Goal: Find specific page/section: Find specific page/section

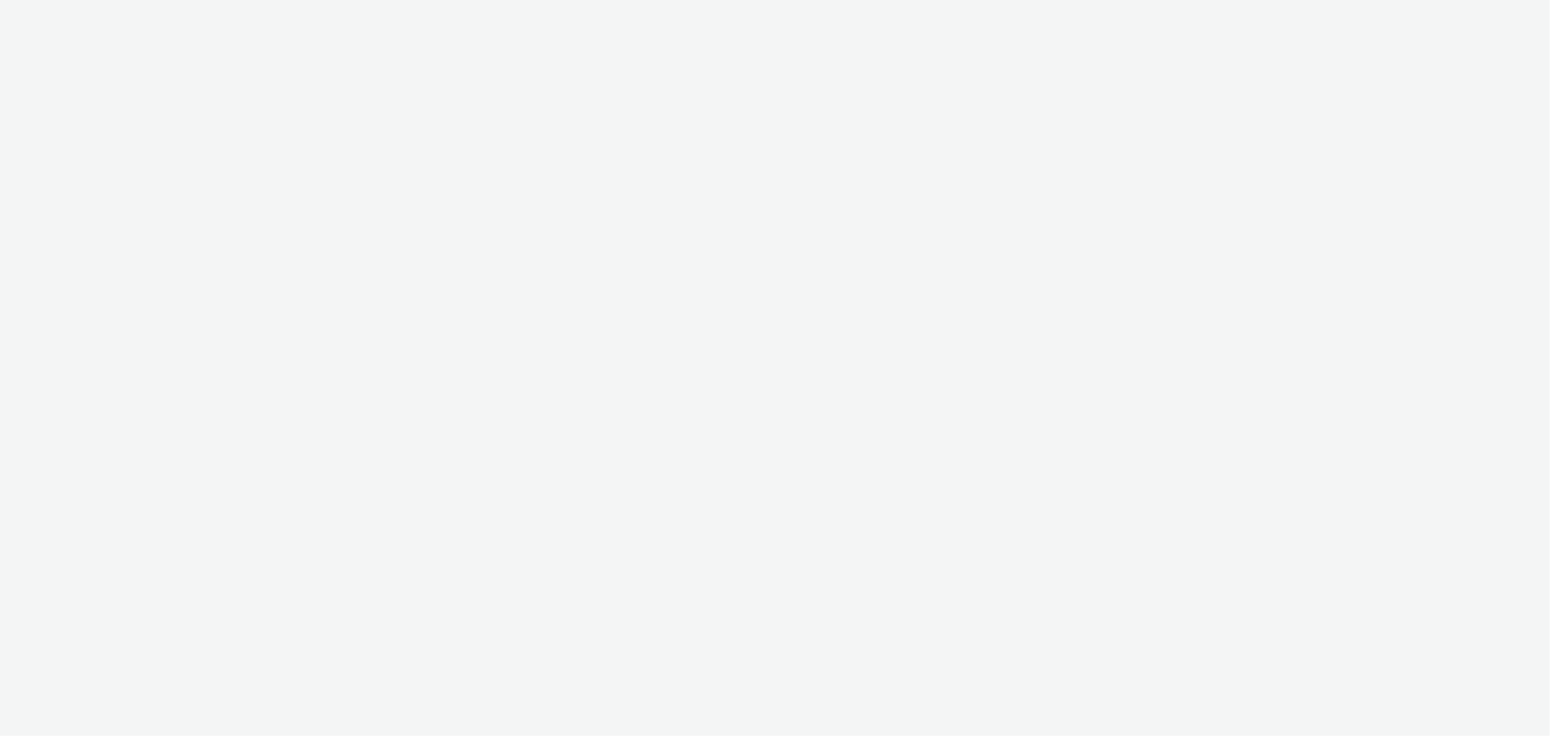
select select "ac009755-aa48-4799-8050-7a339a378eb8"
select select "a1f58486-1528-4f8c-8610-e1cdd7553bc1"
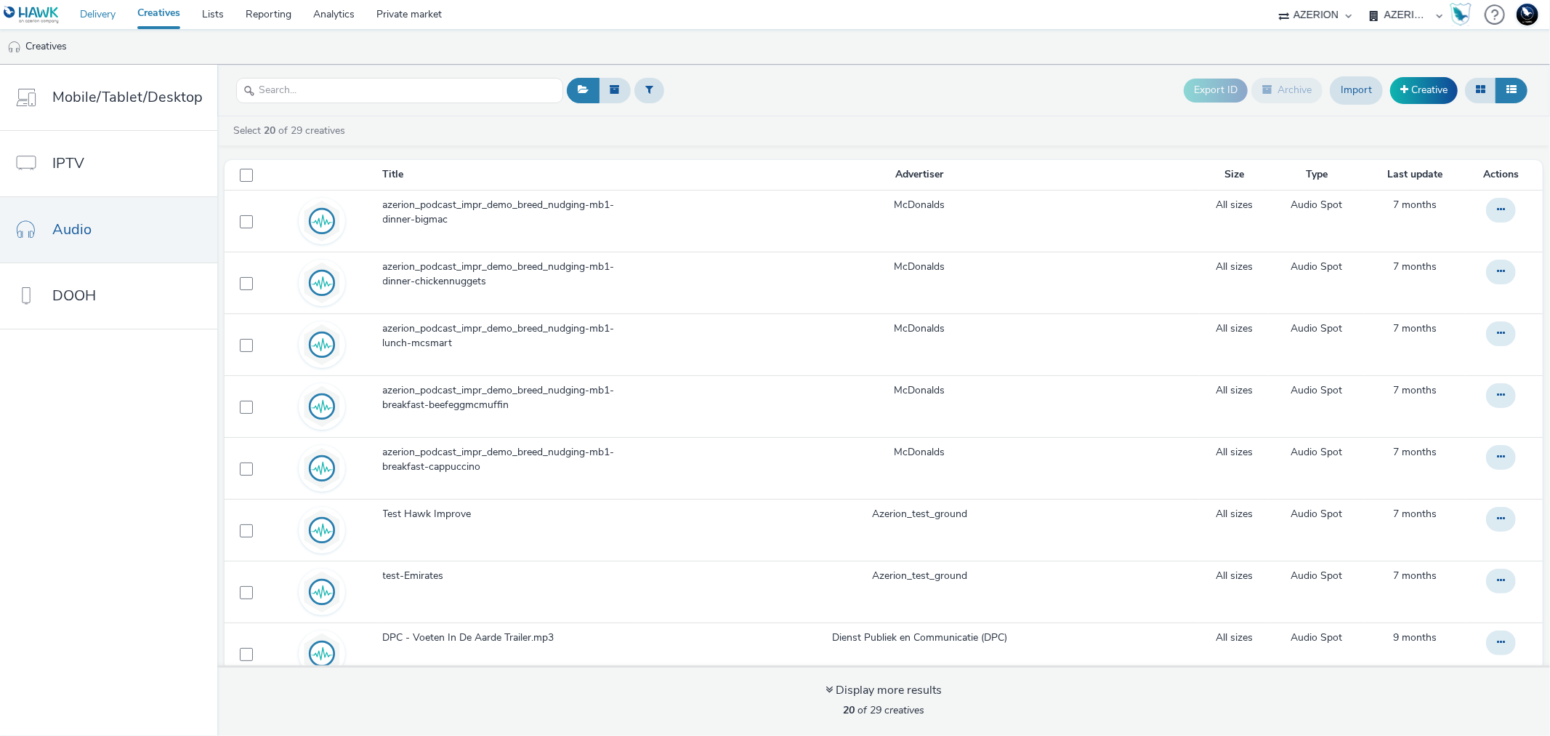
click at [94, 4] on link "Delivery" at bounding box center [97, 14] width 57 height 29
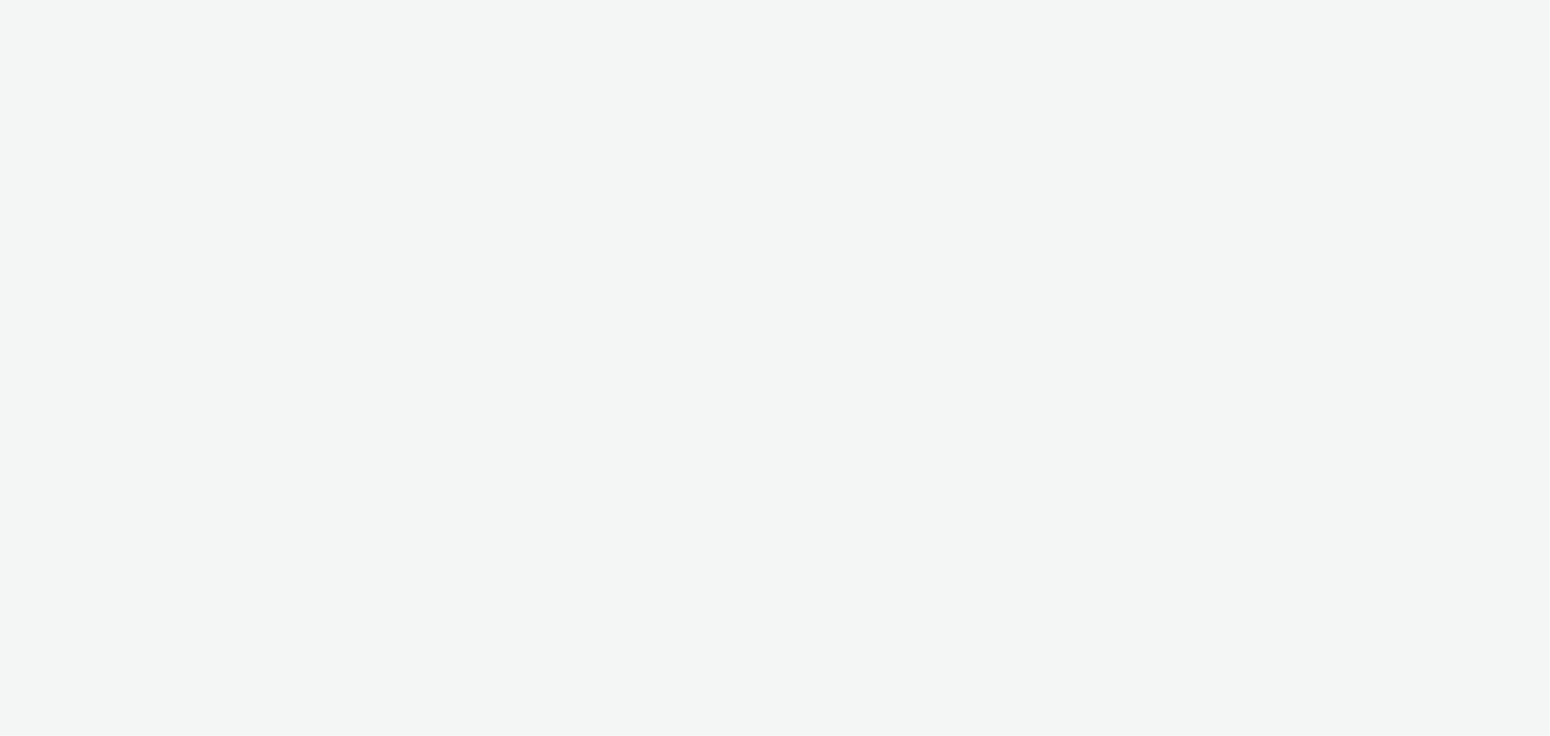
select select "ac009755-aa48-4799-8050-7a339a378eb8"
select select "a1f58486-1528-4f8c-8610-e1cdd7553bc1"
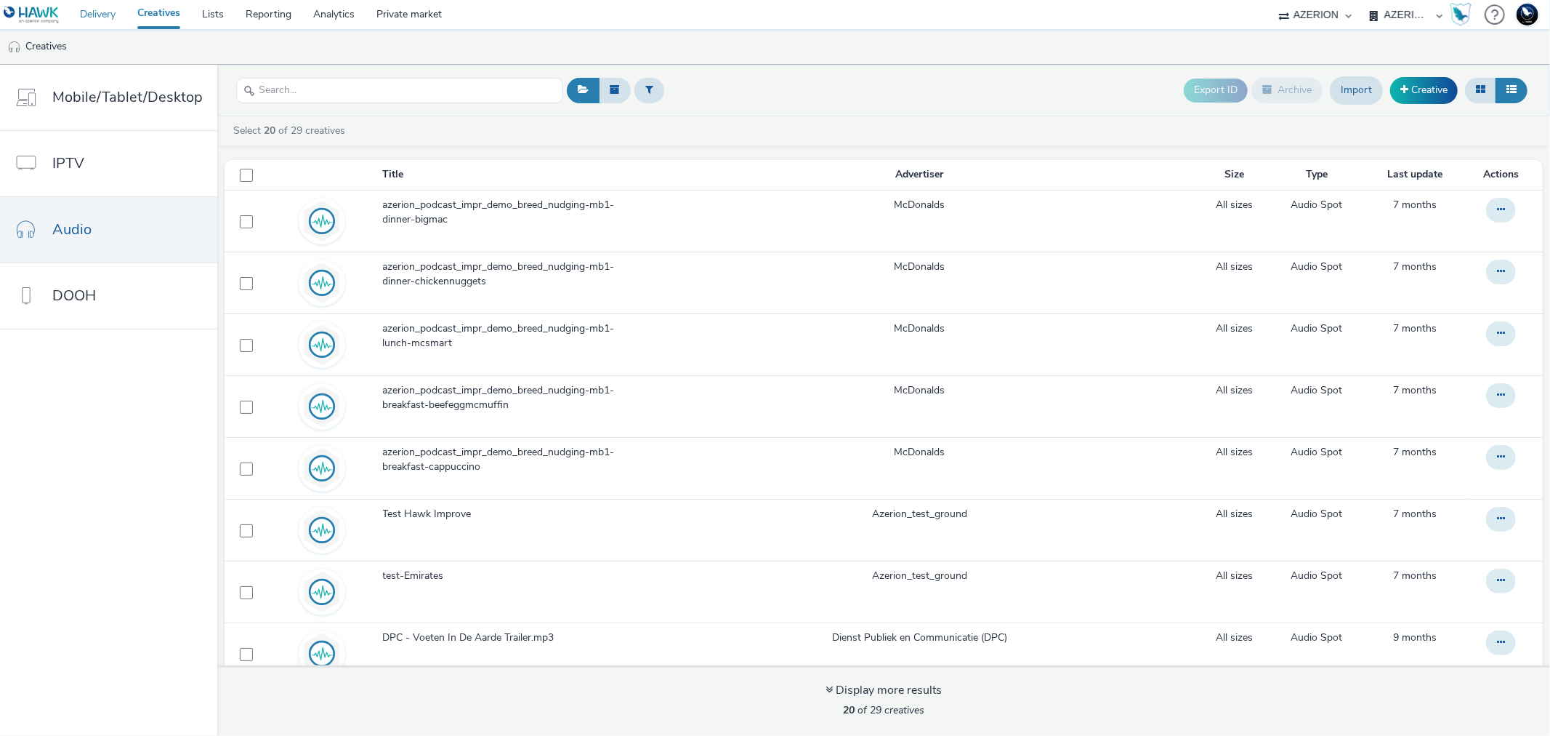
click at [85, 13] on link "Delivery" at bounding box center [97, 14] width 57 height 29
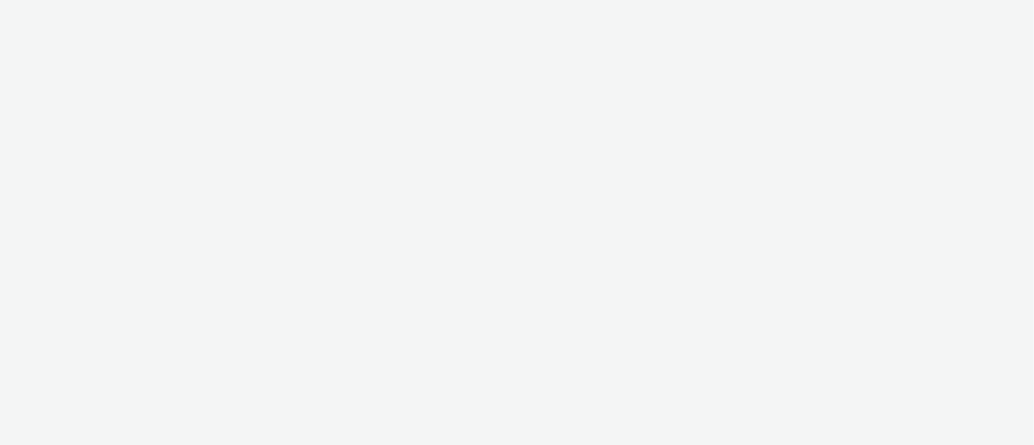
select select "ac009755-aa48-4799-8050-7a339a378eb8"
select select "a1f58486-1528-4f8c-8610-e1cdd7553bc1"
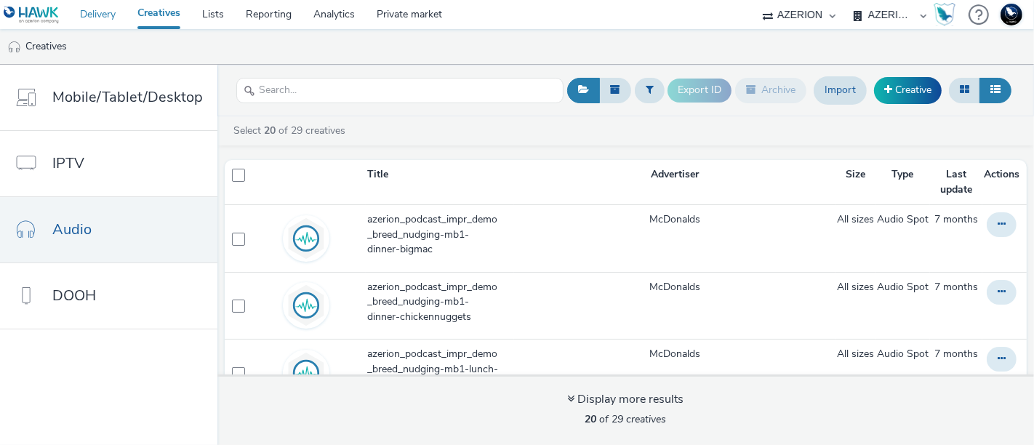
click at [95, 17] on link "Delivery" at bounding box center [97, 14] width 57 height 29
